Goal: Task Accomplishment & Management: Use online tool/utility

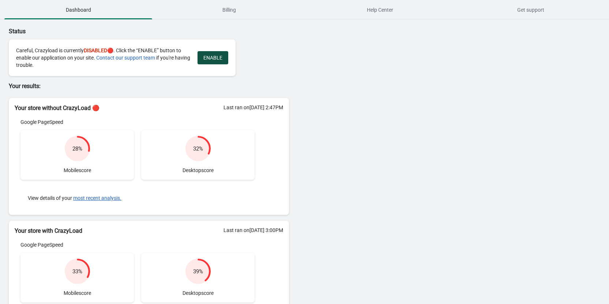
click at [216, 63] on button "ENABLE" at bounding box center [212, 57] width 31 height 13
